Goal: Task Accomplishment & Management: Manage account settings

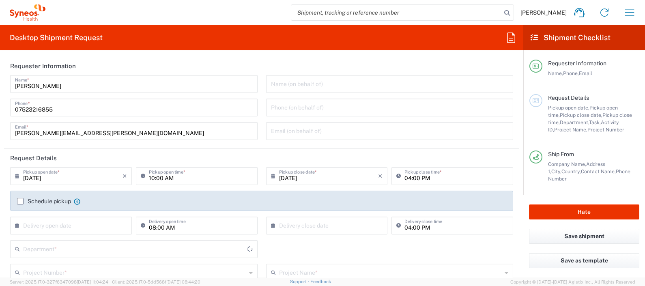
type input "8350"
type input "[GEOGRAPHIC_DATA]"
type input "Syneos Health UK Limited"
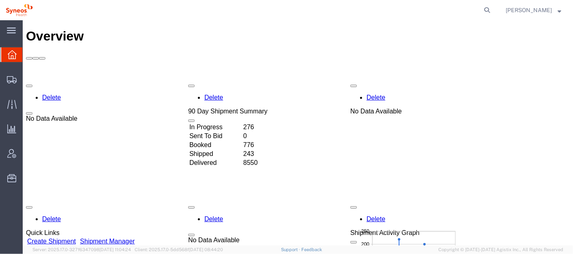
click at [494, 10] on agx-global-search at bounding box center [365, 10] width 260 height 20
click at [493, 10] on icon at bounding box center [487, 9] width 11 height 11
paste input "56549485"
type input "56549485"
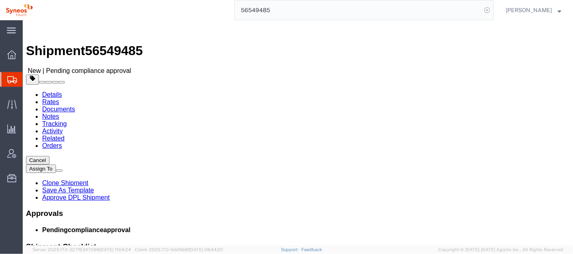
select select "48853"
select select
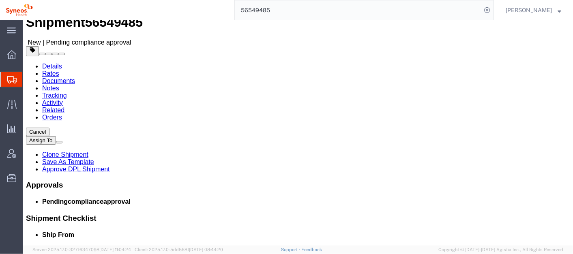
scroll to position [32, 0]
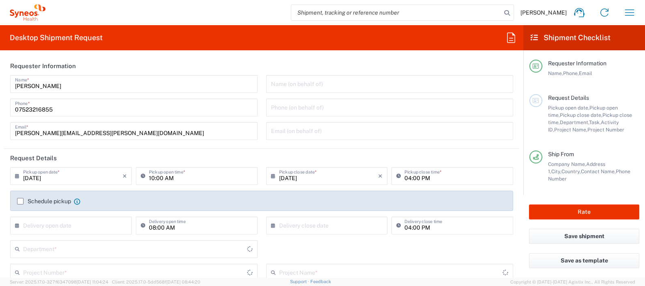
type input "[GEOGRAPHIC_DATA]"
type input "8350"
type input "[GEOGRAPHIC_DATA]"
type input "Syneos Health UK Limited"
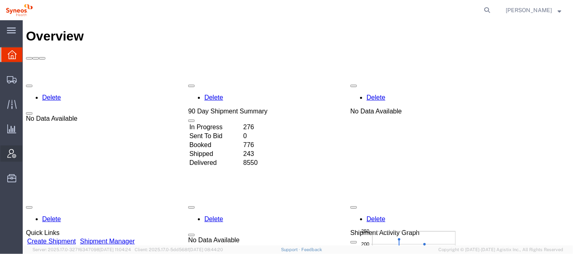
click at [28, 156] on span "Account Admin" at bounding box center [25, 154] width 6 height 16
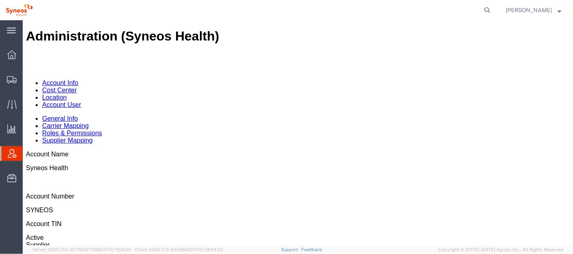
click at [81, 101] on link "Account User" at bounding box center [61, 104] width 39 height 7
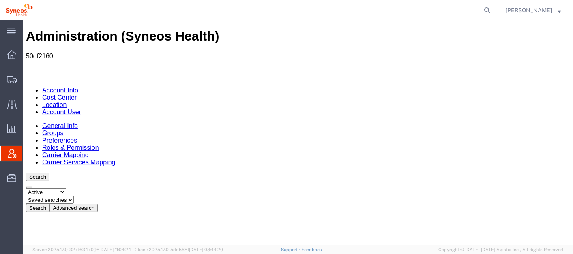
click at [97, 204] on button "Advanced search" at bounding box center [73, 208] width 48 height 9
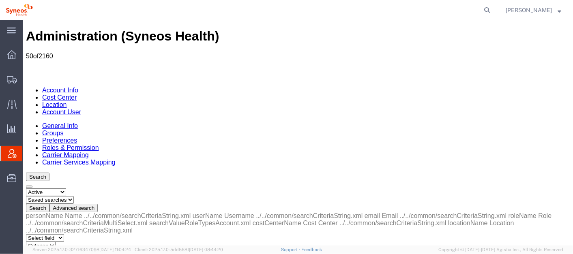
select select "email"
select select "is"
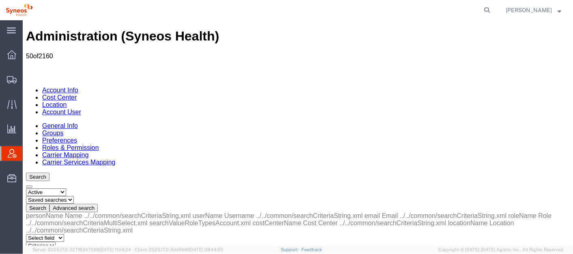
paste input "alexander.cruz@syneoshealth.com"
type input "alexander.cruz@syneoshealth.com"
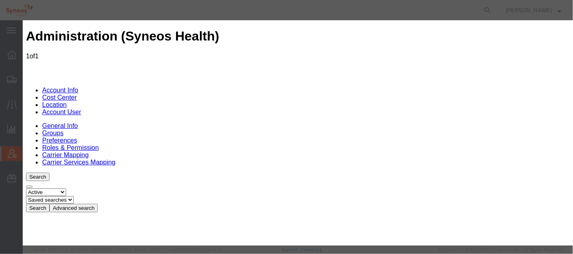
scroll to position [50, 0]
select select "COSTCENTER"
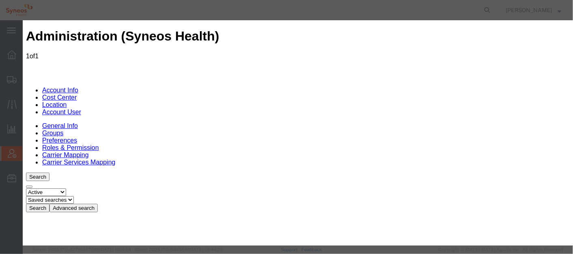
type input "5010"
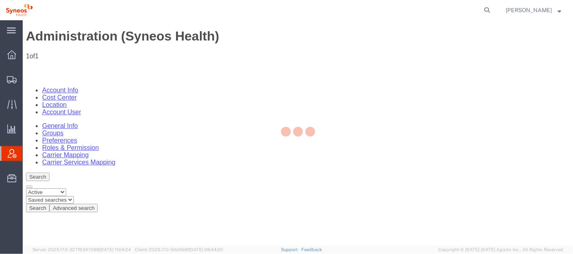
scroll to position [45, 0]
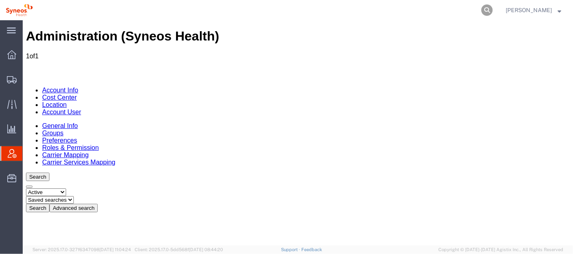
click at [493, 8] on icon at bounding box center [487, 9] width 11 height 11
paste input "56549593"
type input "56549593"
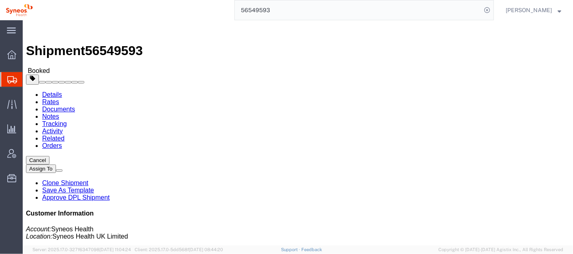
click span "button"
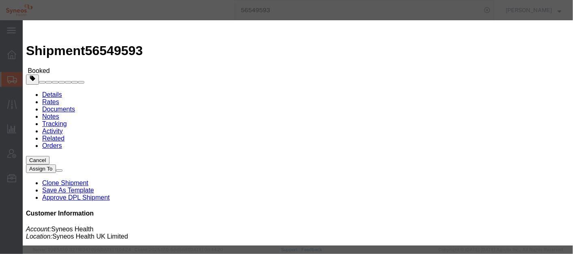
click icon
click button "Save"
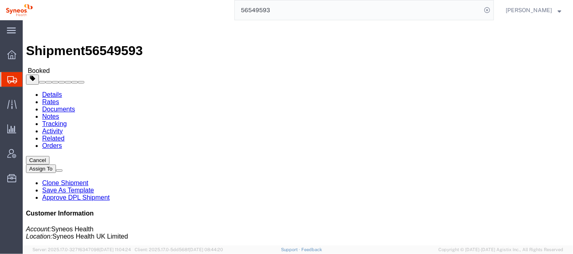
click button "Close"
click link "Schedule pickup request"
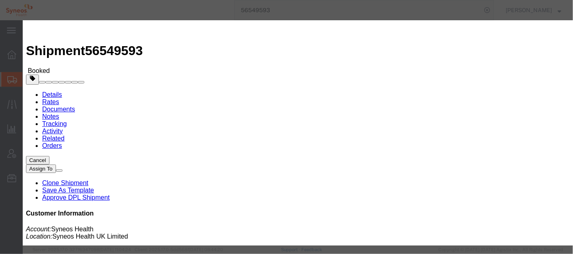
click button "Close"
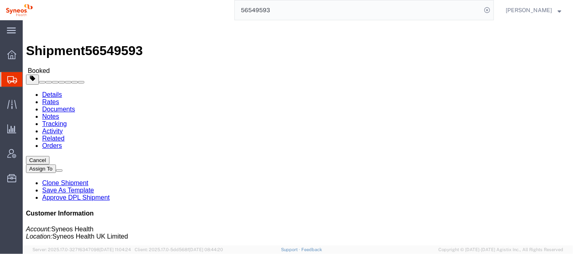
click span "button"
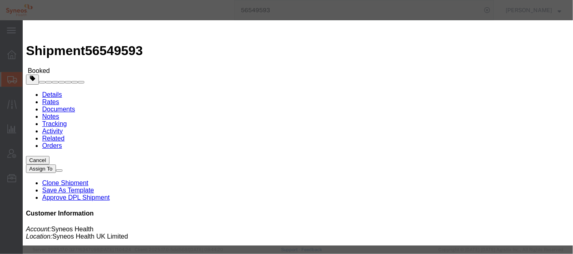
click div "Aug 20 2025 10:00 AM"
type input "11:00 AM"
click button "Apply"
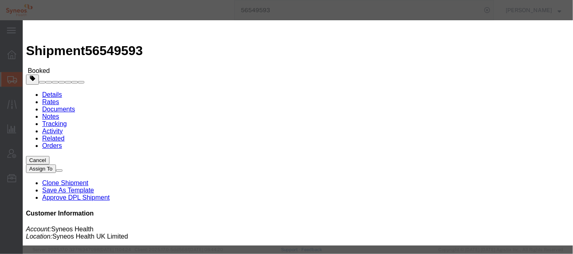
click button "Save"
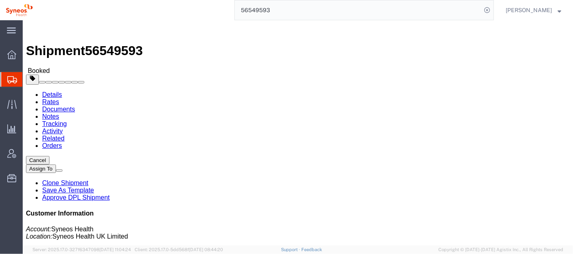
click button "Close"
